Goal: Task Accomplishment & Management: Manage account settings

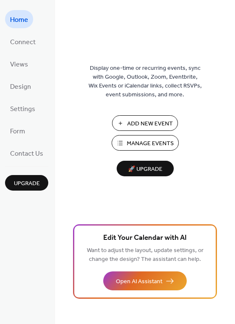
click at [152, 141] on span "Manage Events" at bounding box center [150, 143] width 47 height 9
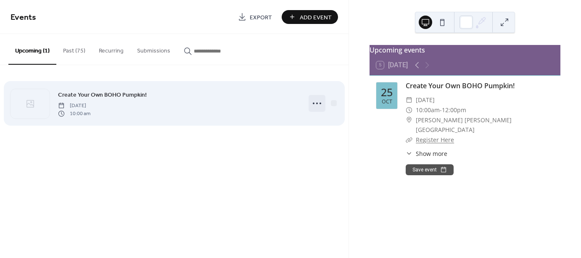
click at [318, 104] on icon at bounding box center [316, 103] width 13 height 13
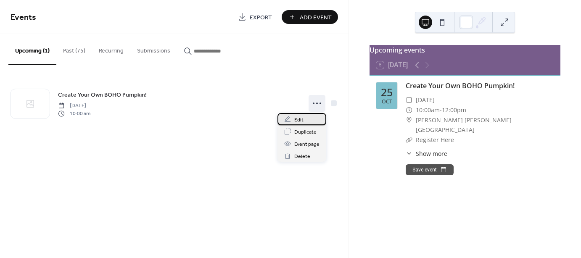
click at [306, 119] on div "Edit" at bounding box center [301, 119] width 49 height 12
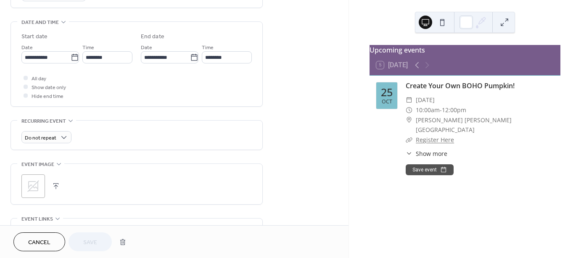
scroll to position [294, 0]
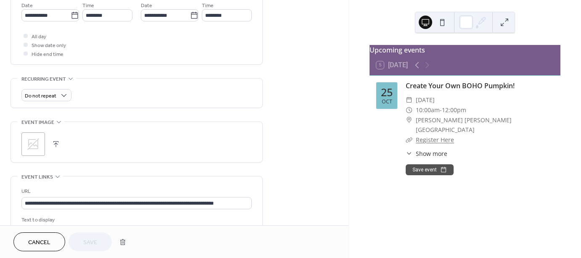
click at [54, 140] on button "button" at bounding box center [56, 144] width 12 height 12
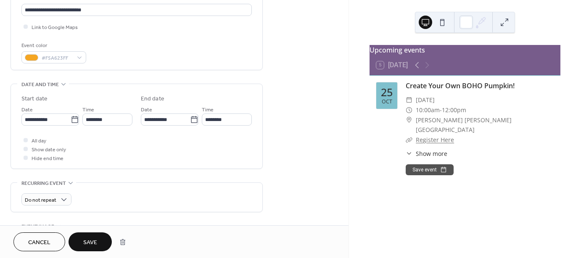
scroll to position [168, 0]
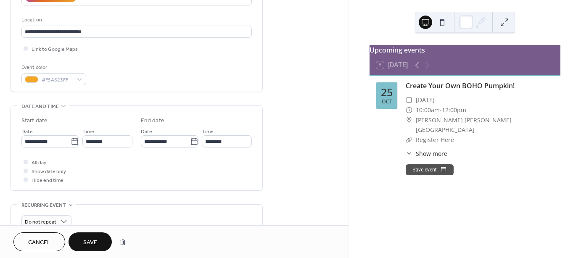
click at [91, 242] on span "Save" at bounding box center [90, 242] width 14 height 9
